Goal: Task Accomplishment & Management: Complete application form

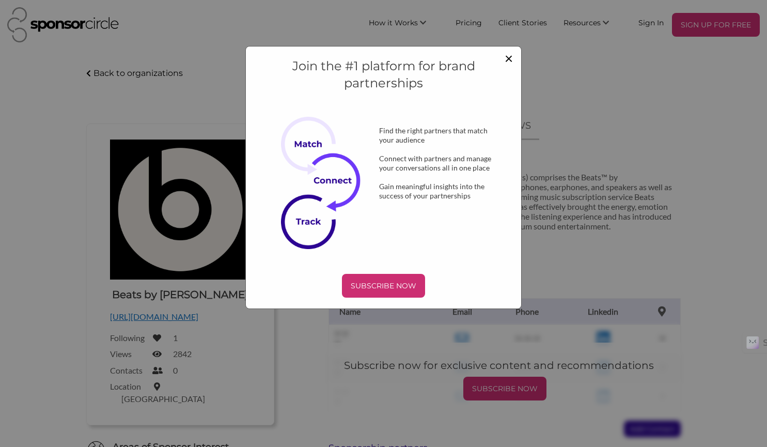
click at [508, 59] on span "×" at bounding box center [509, 58] width 8 height 18
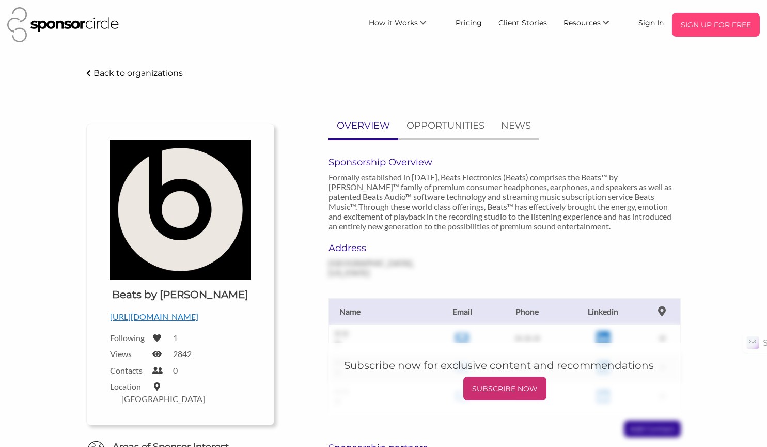
click at [718, 25] on p "SIGN UP FOR FREE" at bounding box center [716, 24] width 80 height 15
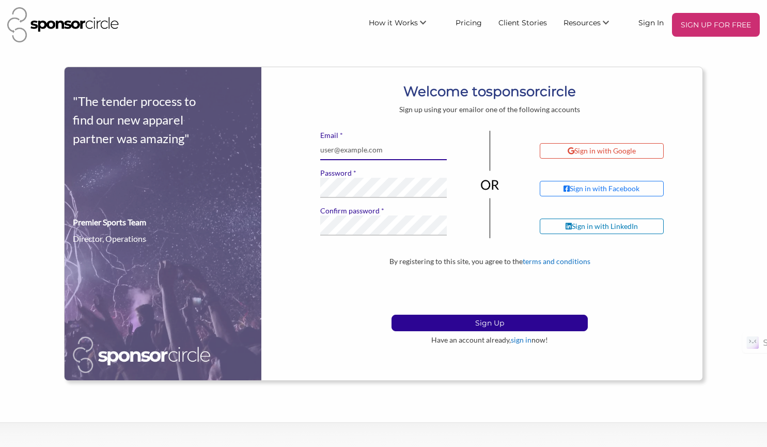
click at [388, 150] on input "* Email" at bounding box center [383, 150] width 127 height 20
type input "tom.madsen@immaf.org"
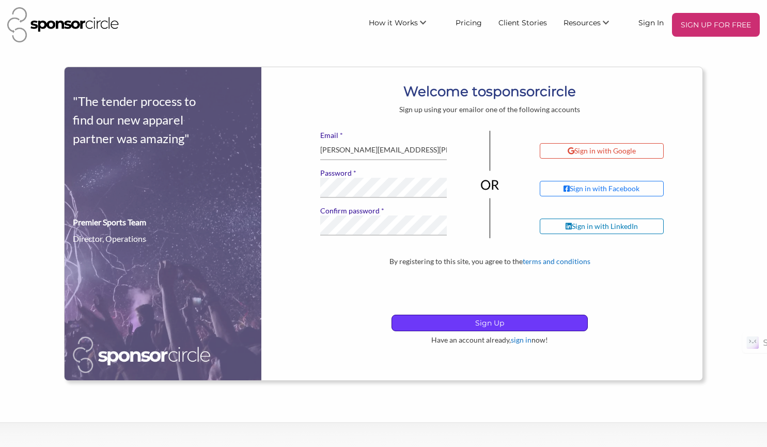
click at [515, 322] on p "Sign Up" at bounding box center [489, 322] width 195 height 15
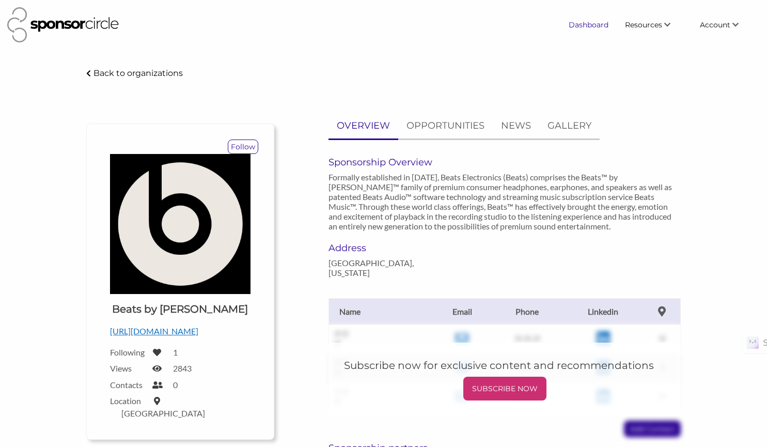
click at [592, 25] on link "Dashboard" at bounding box center [588, 24] width 56 height 19
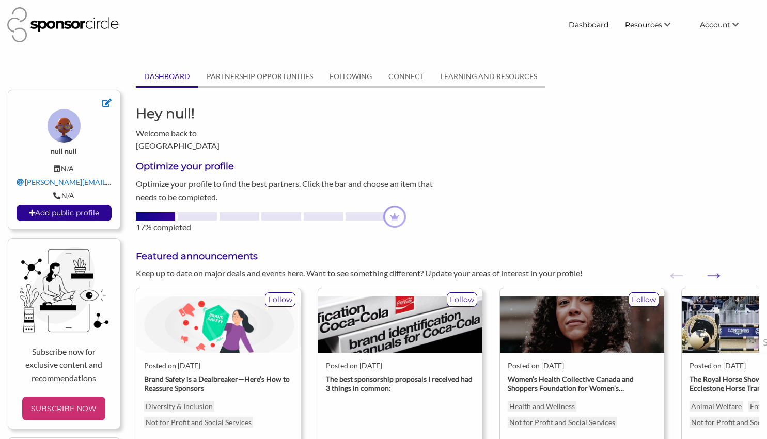
click at [367, 374] on div "The best sponsorship proposals I received had 3 things in common:" at bounding box center [400, 383] width 149 height 19
click at [417, 313] on img at bounding box center [400, 324] width 164 height 56
